Goal: Information Seeking & Learning: Find specific fact

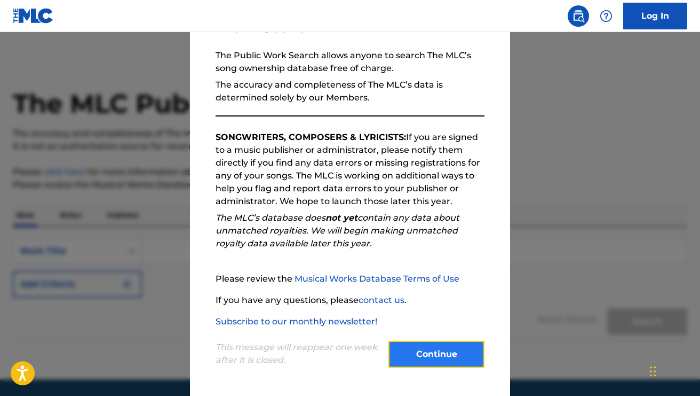
click at [430, 345] on button "Continue" at bounding box center [437, 354] width 96 height 27
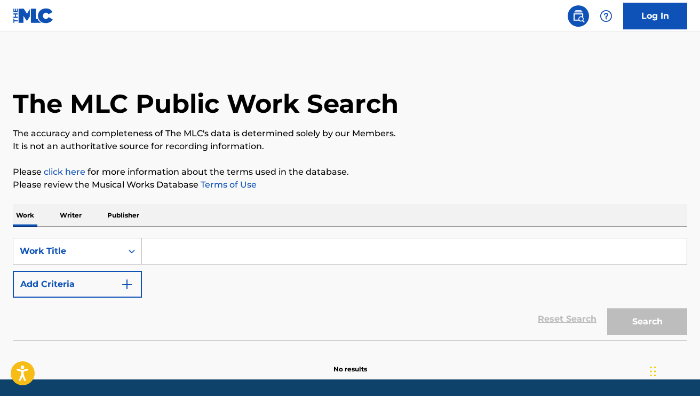
scroll to position [35, 0]
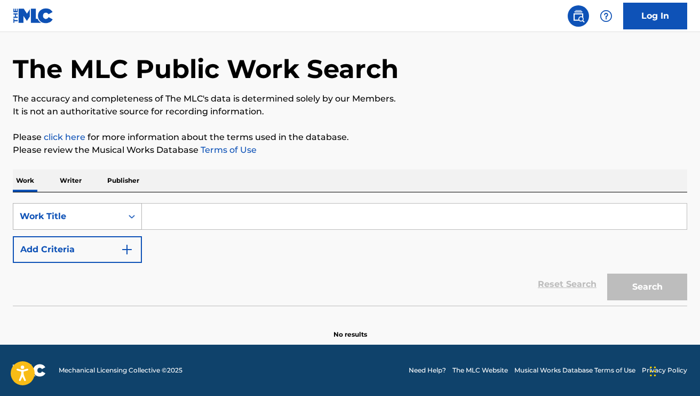
click at [133, 216] on icon "Search Form" at bounding box center [132, 217] width 6 height 4
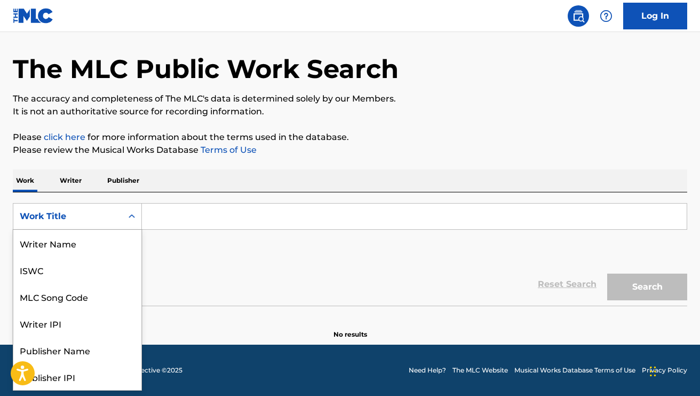
scroll to position [53, 0]
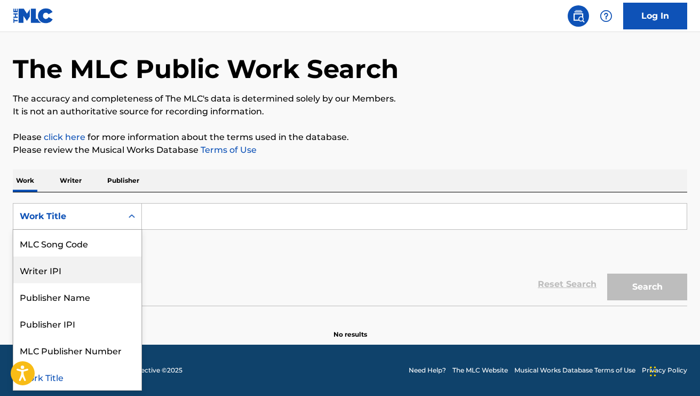
click at [79, 274] on div "Writer IPI" at bounding box center [77, 269] width 128 height 27
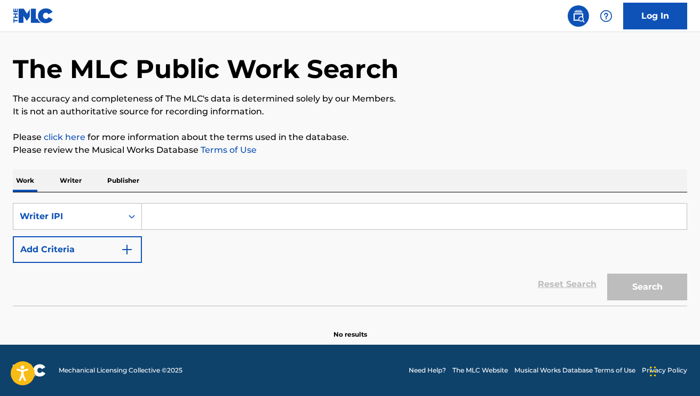
click at [164, 224] on input "Search Form" at bounding box center [414, 216] width 545 height 26
paste input "00343948929"
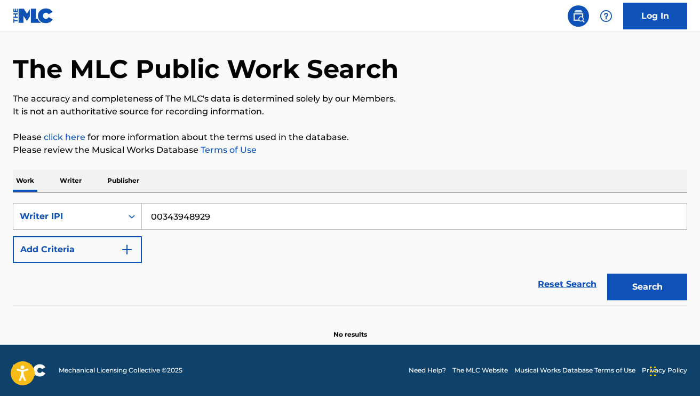
type input "00343948929"
click at [607, 273] on button "Search" at bounding box center [647, 286] width 80 height 27
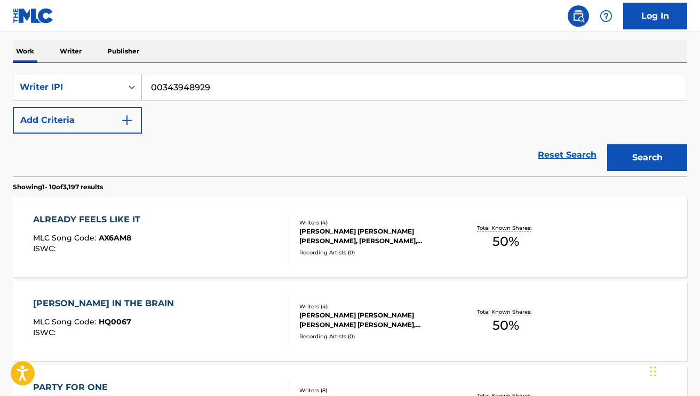
scroll to position [168, 0]
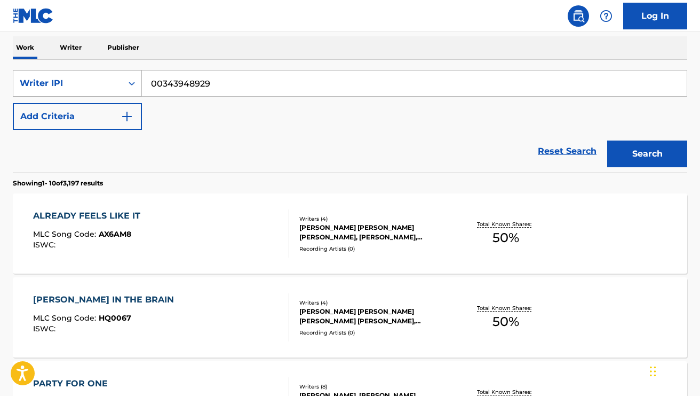
click at [134, 83] on icon "Search Form" at bounding box center [132, 83] width 11 height 11
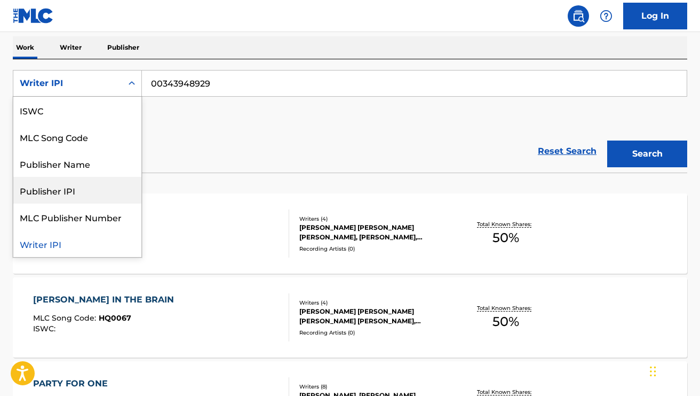
scroll to position [0, 0]
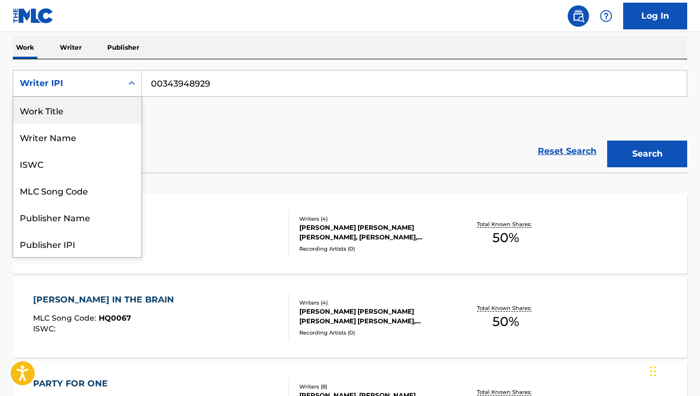
click at [69, 114] on div "Work Title" at bounding box center [77, 110] width 128 height 27
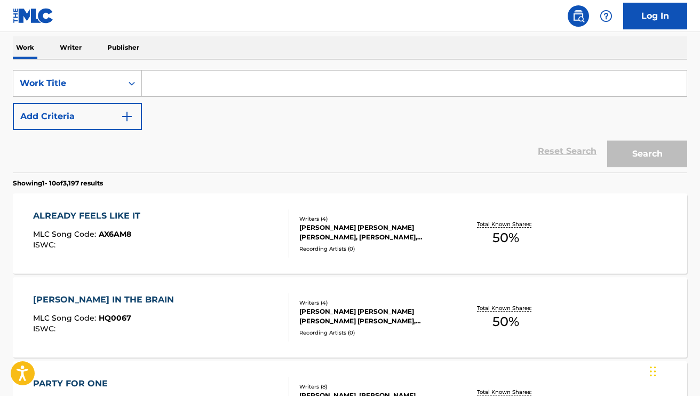
click at [149, 92] on input "Search Form" at bounding box center [414, 83] width 545 height 26
paste input "There's That Smile"
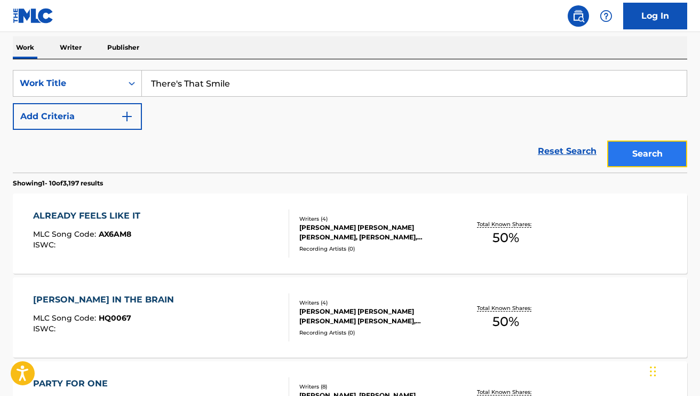
click at [659, 156] on button "Search" at bounding box center [647, 153] width 80 height 27
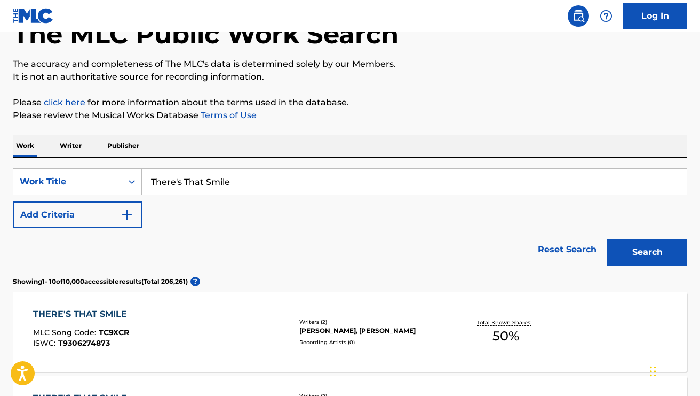
scroll to position [168, 0]
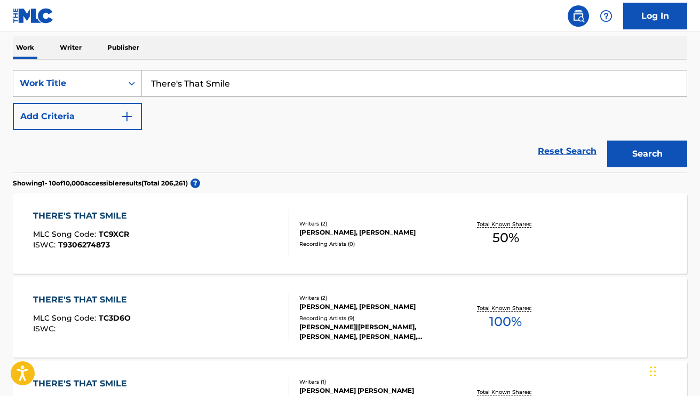
click at [234, 83] on input "There's That Smile" at bounding box center [414, 83] width 545 height 26
paste input "Life of the Party,"
type input "Life of the Party"
click at [607, 140] on button "Search" at bounding box center [647, 153] width 80 height 27
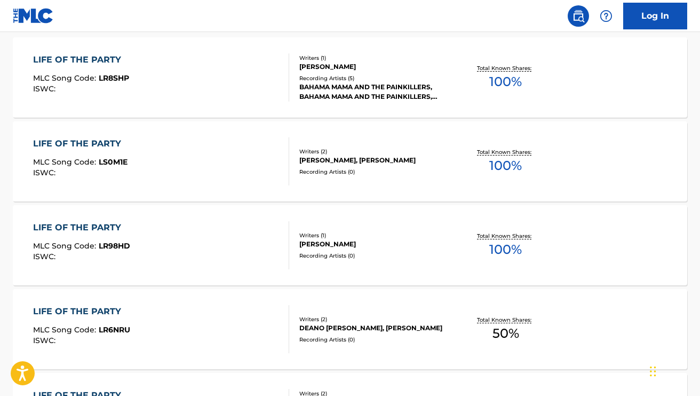
scroll to position [339, 0]
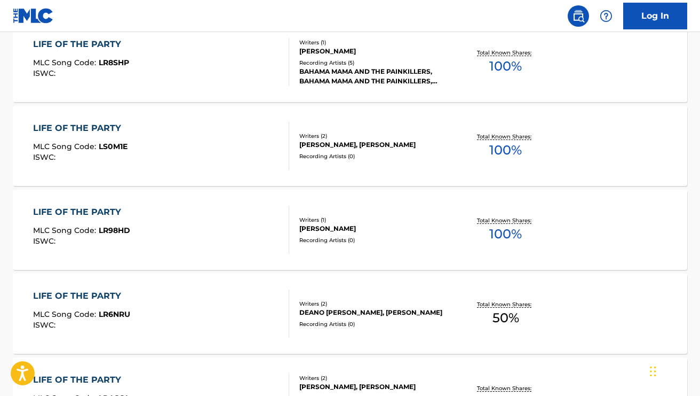
click at [92, 40] on div "LIFE OF THE PARTY" at bounding box center [81, 44] width 96 height 13
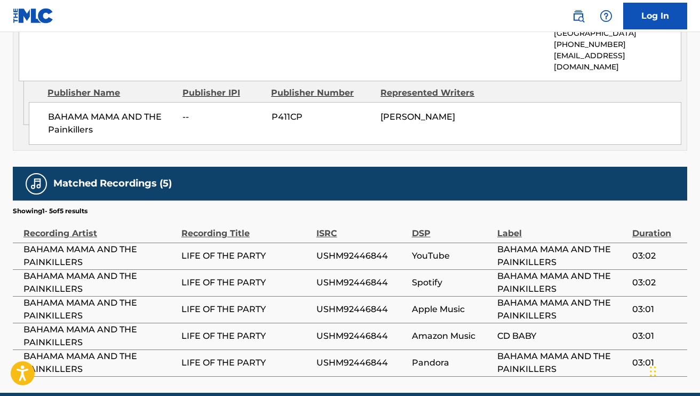
scroll to position [640, 0]
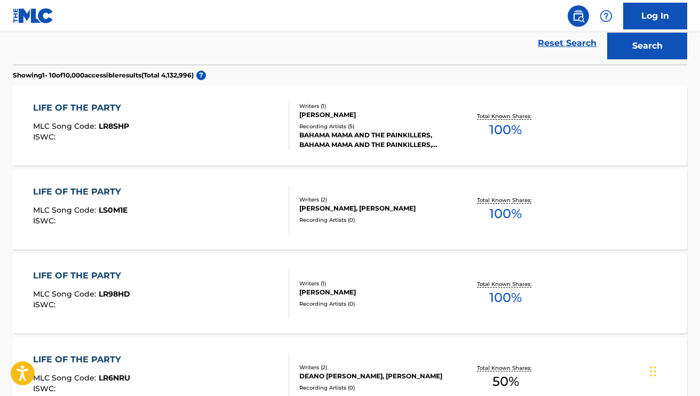
scroll to position [275, 0]
click at [106, 191] on div "LIFE OF THE PARTY" at bounding box center [80, 192] width 94 height 13
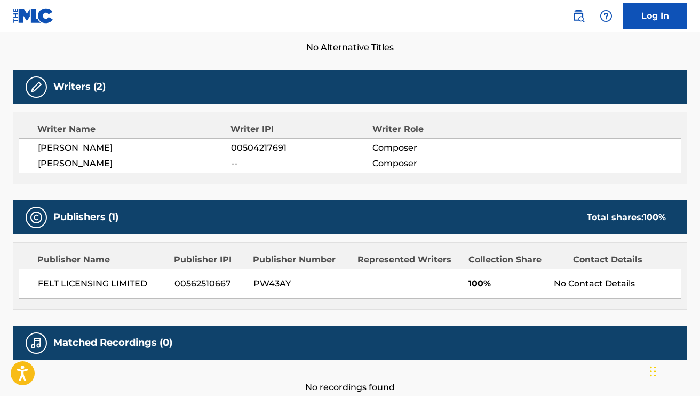
scroll to position [370, 0]
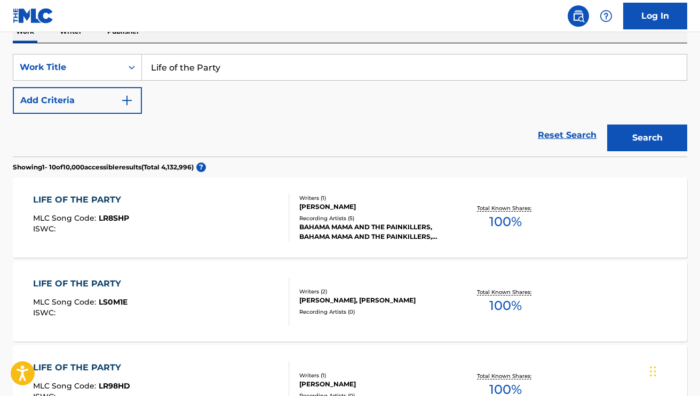
scroll to position [178, 0]
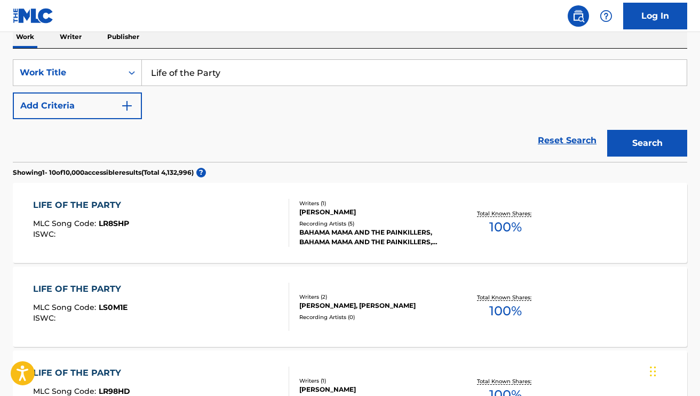
click at [222, 77] on input "Life of the Party" at bounding box center [414, 73] width 545 height 26
paste input "There's That Smile"
type input "There's That Smile"
click at [607, 130] on button "Search" at bounding box center [647, 143] width 80 height 27
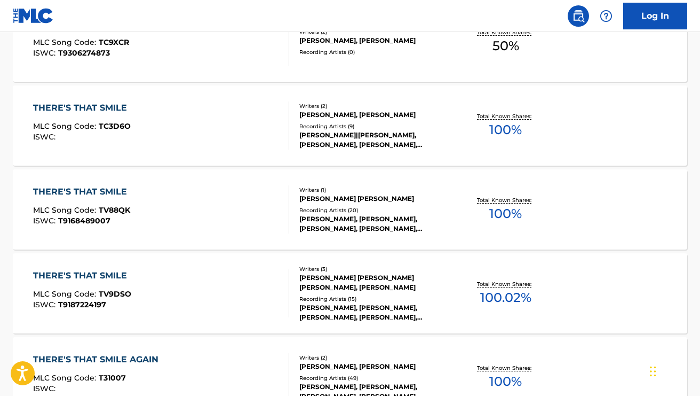
scroll to position [362, 0]
